Goal: Information Seeking & Learning: Understand process/instructions

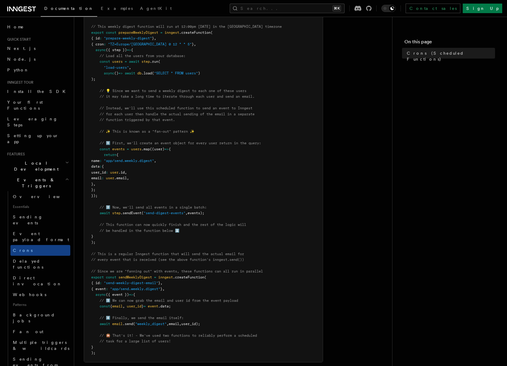
scroll to position [121, 0]
click at [118, 172] on span "user" at bounding box center [114, 172] width 8 height 4
click at [136, 156] on pre "import { Inngest } from "inngest" ; const inngest = new Inngest ({ id : "signup…" at bounding box center [203, 178] width 238 height 368
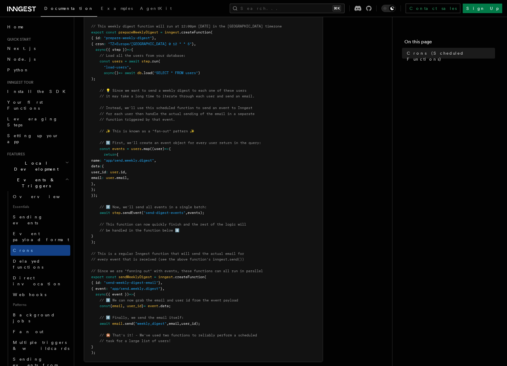
click at [144, 158] on span ""app/send.weekly.digest"" at bounding box center [129, 160] width 50 height 4
click at [134, 159] on span ""app/send.weekly.digest"" at bounding box center [129, 160] width 50 height 4
click at [147, 159] on span ""app/send.weekly.digest"" at bounding box center [129, 160] width 50 height 4
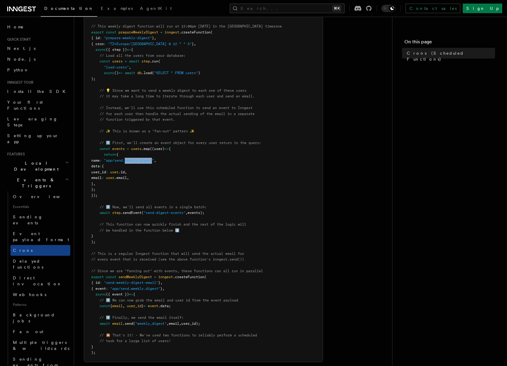
drag, startPoint x: 147, startPoint y: 159, endPoint x: 169, endPoint y: 160, distance: 21.8
click at [154, 160] on span ""app/send.weekly.digest"" at bounding box center [129, 160] width 50 height 4
click at [150, 158] on span ""app/send.weekly.digest"" at bounding box center [129, 160] width 50 height 4
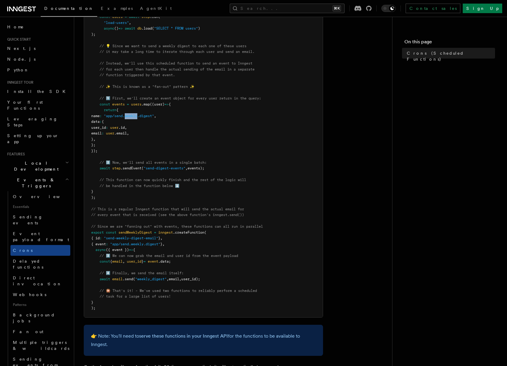
scroll to position [171, 0]
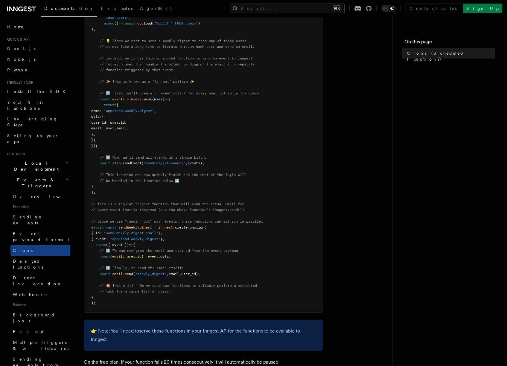
click at [160, 120] on pre "import { Inngest } from "inngest" ; const inngest = new Inngest ({ id : "signup…" at bounding box center [203, 129] width 238 height 368
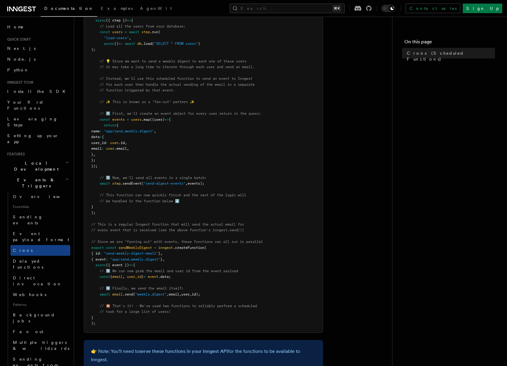
scroll to position [147, 0]
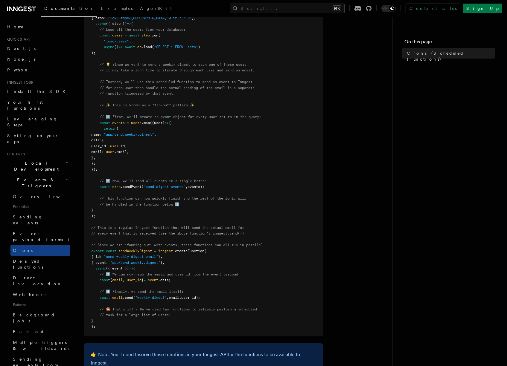
click at [165, 154] on pre "import { Inngest } from "inngest" ; const inngest = new Inngest ({ id : "signup…" at bounding box center [203, 152] width 238 height 368
click at [152, 137] on pre "import { Inngest } from "inngest" ; const inngest = new Inngest ({ id : "signup…" at bounding box center [203, 152] width 238 height 368
click at [147, 134] on span ""app/send.weekly.digest"" at bounding box center [129, 134] width 50 height 4
click at [147, 133] on span ""app/send.weekly.digest"" at bounding box center [129, 134] width 50 height 4
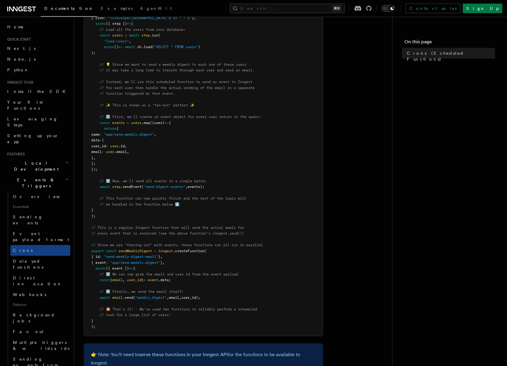
click at [169, 137] on pre "import { Inngest } from "inngest" ; const inngest = new Inngest ({ id : "signup…" at bounding box center [203, 152] width 238 height 368
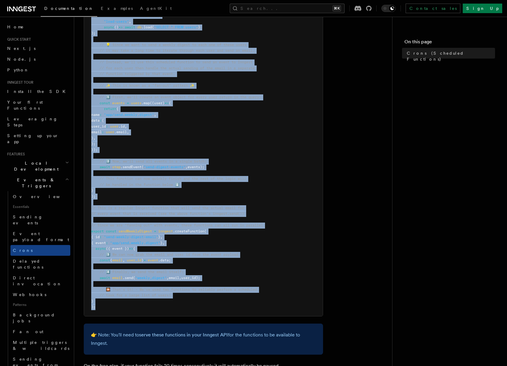
scroll to position [290, 0]
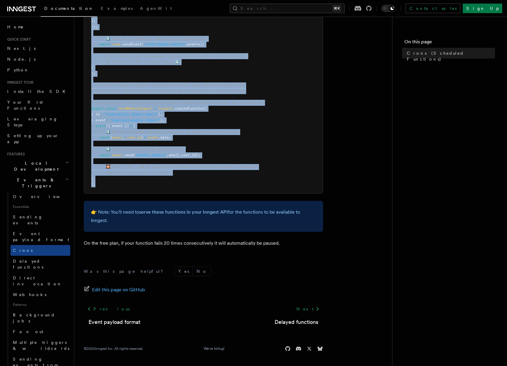
drag, startPoint x: 91, startPoint y: 154, endPoint x: 101, endPoint y: 185, distance: 32.6
click at [101, 185] on pre "import { Inngest } from "inngest" ; const inngest = new Inngest ({ id : "signup…" at bounding box center [203, 10] width 238 height 368
click at [102, 184] on pre "import { Inngest } from "inngest" ; const inngest = new Inngest ({ id : "signup…" at bounding box center [203, 10] width 238 height 368
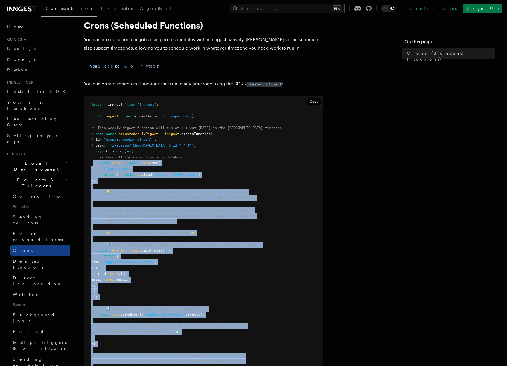
scroll to position [11, 0]
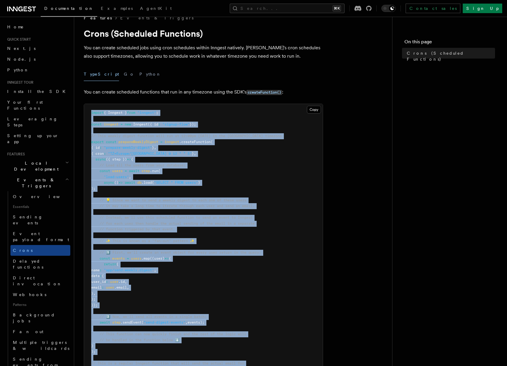
drag, startPoint x: 100, startPoint y: 185, endPoint x: 87, endPoint y: 114, distance: 72.6
click at [87, 114] on pre "import { Inngest } from "inngest" ; const inngest = new Inngest ({ id : "signup…" at bounding box center [203, 288] width 238 height 368
click at [92, 117] on pre "import { Inngest } from "inngest" ; const inngest = new Inngest ({ id : "signup…" at bounding box center [203, 288] width 238 height 368
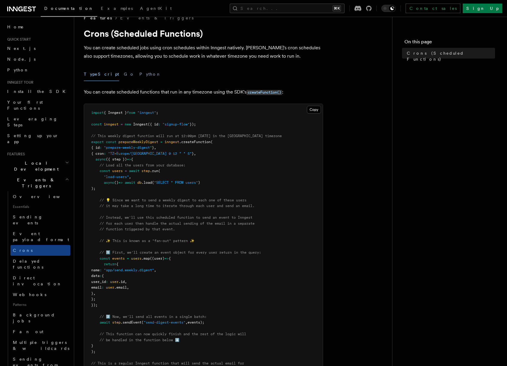
click at [91, 142] on span "export" at bounding box center [97, 142] width 13 height 4
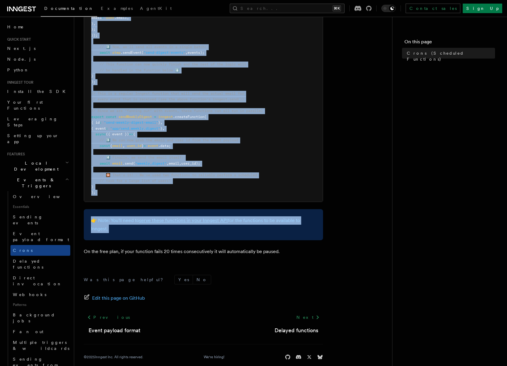
scroll to position [287, 0]
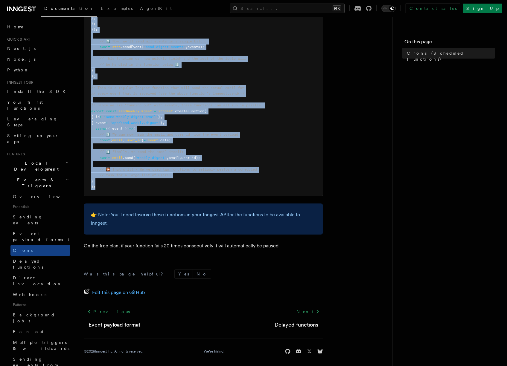
drag, startPoint x: 91, startPoint y: 142, endPoint x: 93, endPoint y: 188, distance: 46.3
click at [93, 188] on code "import { Inngest } from "inngest" ; const inngest = new Inngest ({ id : "signup…" at bounding box center [186, 12] width 190 height 354
click at [94, 188] on span ");" at bounding box center [93, 187] width 4 height 4
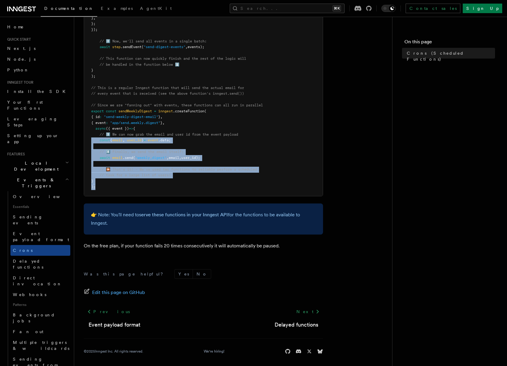
drag, startPoint x: 94, startPoint y: 186, endPoint x: 82, endPoint y: 143, distance: 45.2
click at [82, 143] on div "Features Events & Triggers Crons (Scheduled Functions) You can create scheduled…" at bounding box center [242, 41] width 337 height 656
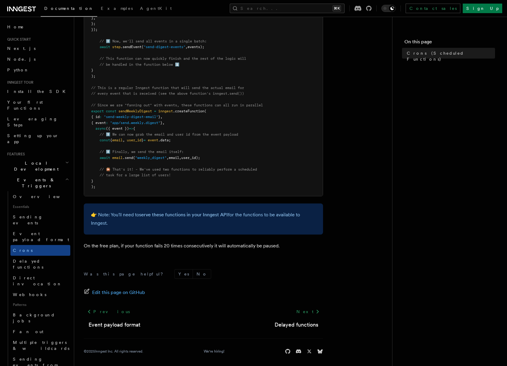
click at [117, 127] on span "({ event })" at bounding box center [117, 128] width 23 height 4
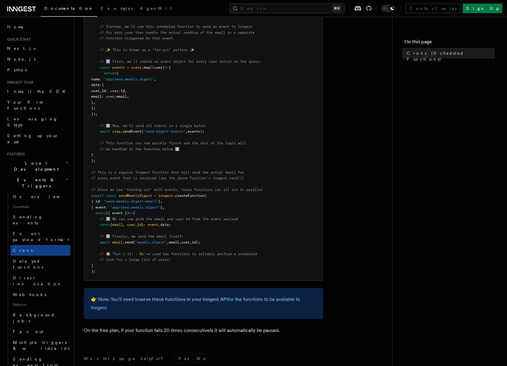
scroll to position [0, 0]
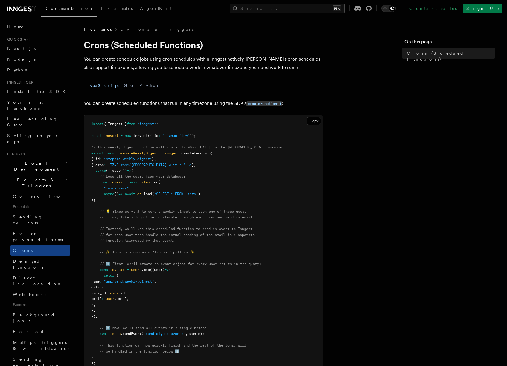
click at [135, 121] on pre "import { Inngest } from "inngest" ; const inngest = new Inngest ({ id : "signup…" at bounding box center [203, 299] width 238 height 368
click at [135, 123] on span "from" at bounding box center [131, 124] width 8 height 4
drag, startPoint x: 135, startPoint y: 123, endPoint x: 137, endPoint y: 120, distance: 3.2
click at [135, 122] on span "from" at bounding box center [131, 124] width 8 height 4
click at [155, 122] on span ""inngest"" at bounding box center [146, 124] width 19 height 4
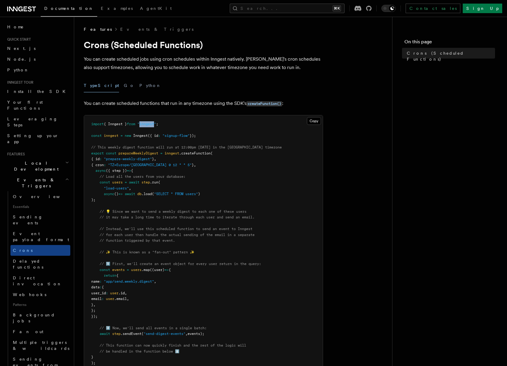
click at [155, 122] on span ""inngest"" at bounding box center [146, 124] width 19 height 4
